Goal: Task Accomplishment & Management: Use online tool/utility

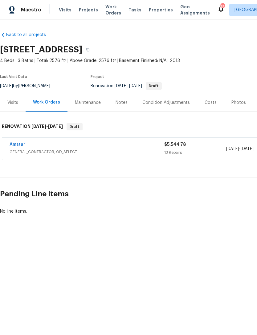
click at [209, 103] on div "Costs" at bounding box center [211, 103] width 12 height 6
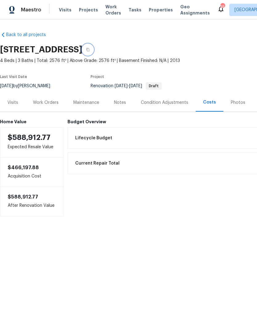
click at [90, 48] on icon "button" at bounding box center [88, 50] width 4 height 4
click at [122, 103] on div "Notes" at bounding box center [120, 103] width 12 height 6
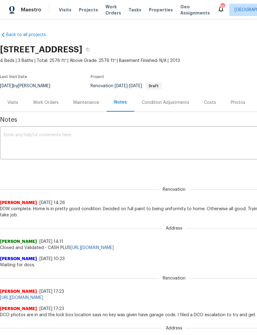
click at [85, 138] on textarea at bounding box center [174, 144] width 341 height 22
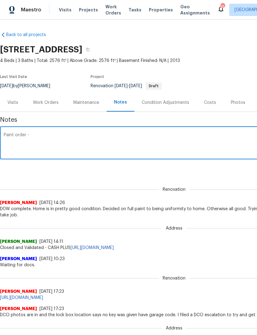
click at [107, 137] on textarea "Paint order -" at bounding box center [174, 144] width 341 height 22
click at [54, 135] on textarea "Paint order -" at bounding box center [174, 144] width 341 height 22
click at [47, 136] on textarea "Paint order -" at bounding box center [174, 144] width 341 height 22
click at [43, 134] on textarea "Paint order -" at bounding box center [174, 144] width 341 height 22
paste textarea "[URL][DOMAIN_NAME]"
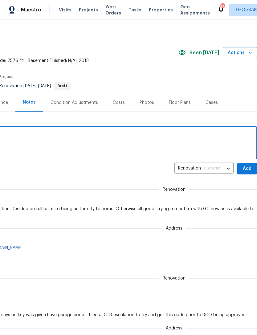
scroll to position [0, 91]
type textarea "Paint order - [URL][DOMAIN_NAME]"
click at [245, 171] on span "Add" at bounding box center [247, 169] width 10 height 8
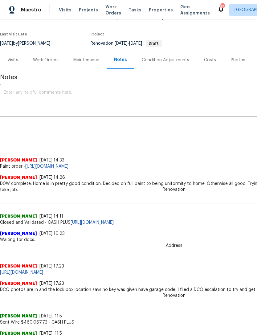
scroll to position [43, 0]
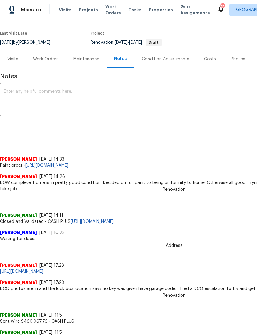
click at [49, 55] on div "Work Orders" at bounding box center [46, 59] width 40 height 18
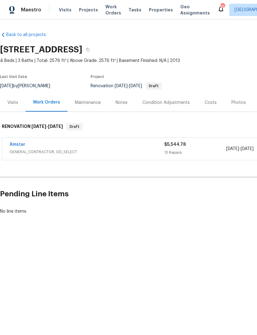
click at [20, 145] on link "Amstar" at bounding box center [18, 145] width 16 height 4
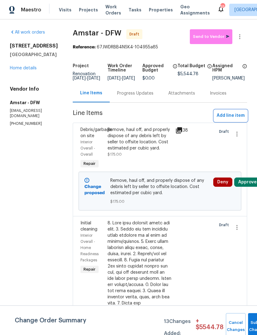
click at [234, 120] on span "Add line item" at bounding box center [231, 116] width 28 height 8
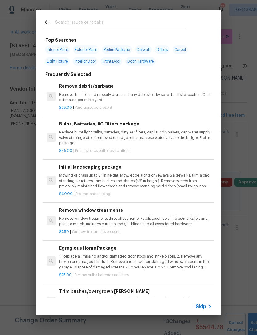
click at [144, 23] on input "text" at bounding box center [120, 23] width 131 height 9
click at [90, 47] on span "Exterior Paint" at bounding box center [86, 49] width 26 height 9
type input "Exterior Paint"
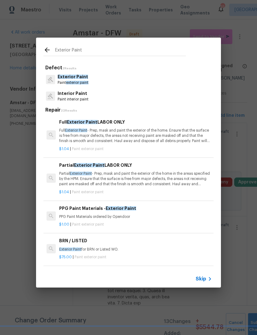
click at [85, 81] on span "exterior paint" at bounding box center [77, 83] width 23 height 4
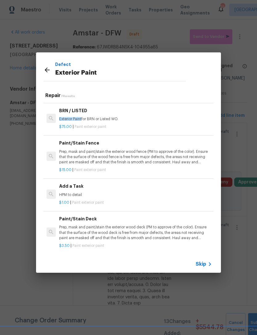
scroll to position [115, 0]
click at [93, 195] on p "HPM to detail" at bounding box center [135, 195] width 153 height 5
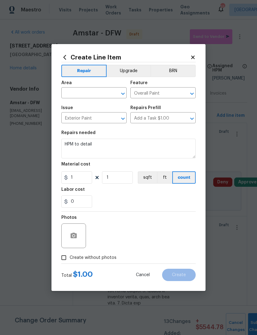
click at [68, 94] on input "text" at bounding box center [85, 94] width 48 height 10
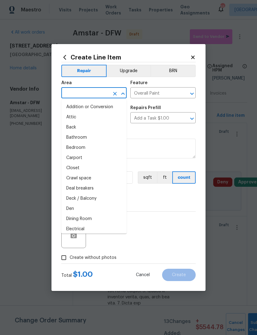
click at [72, 129] on li "Back" at bounding box center [93, 127] width 65 height 10
type input "Back"
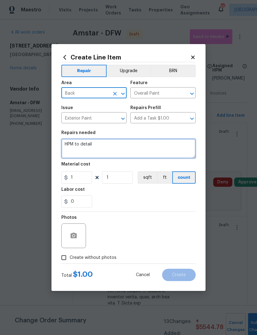
click at [94, 146] on textarea "HPM to detail" at bounding box center [128, 149] width 134 height 20
type textarea "H"
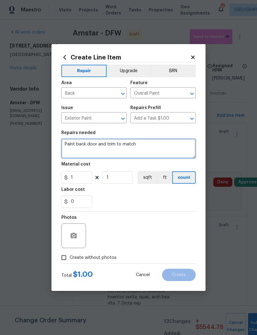
type textarea "Paint back door and trim to match"
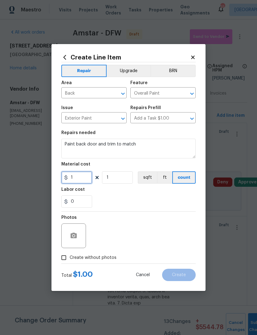
click at [76, 182] on input "1" at bounding box center [76, 178] width 31 height 12
type input "75"
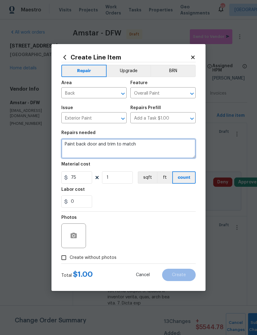
click at [94, 147] on textarea "Paint back door and trim to match" at bounding box center [128, 149] width 134 height 20
type textarea "Paint back door exterior and trim to match"
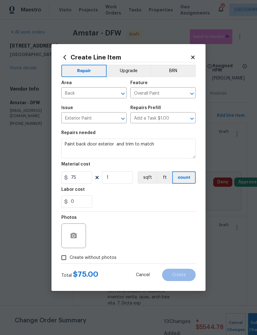
click at [167, 204] on div "0" at bounding box center [128, 202] width 134 height 12
click at [67, 260] on input "Create without photos" at bounding box center [64, 258] width 12 height 12
checkbox input "true"
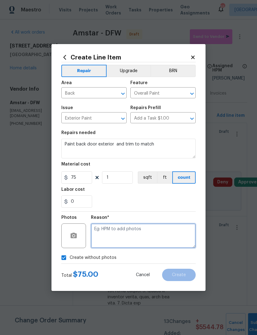
click at [156, 234] on textarea at bounding box center [143, 236] width 105 height 25
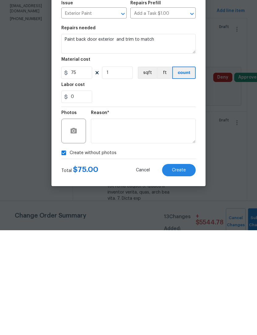
click at [184, 273] on span "Create" at bounding box center [179, 275] width 14 height 5
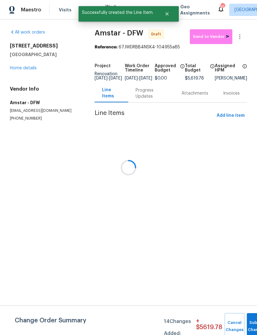
scroll to position [0, 0]
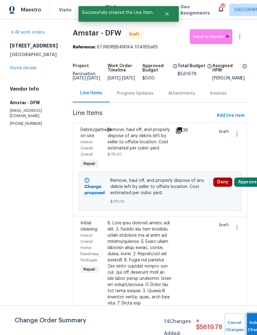
click at [250, 323] on button "Submit Changes" at bounding box center [257, 326] width 20 height 27
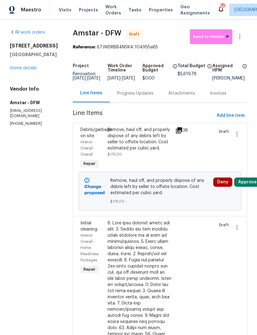
click at [25, 70] on link "Home details" at bounding box center [23, 68] width 27 height 4
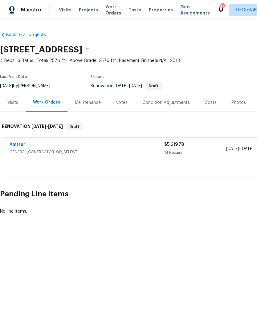
click at [157, 103] on div "Condition Adjustments" at bounding box center [167, 103] width 48 height 6
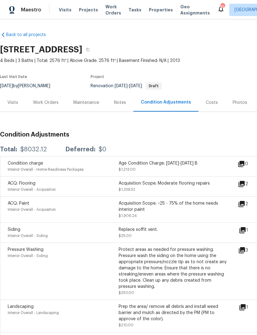
click at [207, 106] on div "Costs" at bounding box center [212, 102] width 27 height 18
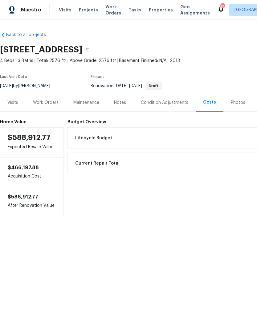
click at [46, 104] on div "Work Orders" at bounding box center [46, 103] width 26 height 6
